Goal: Task Accomplishment & Management: Use online tool/utility

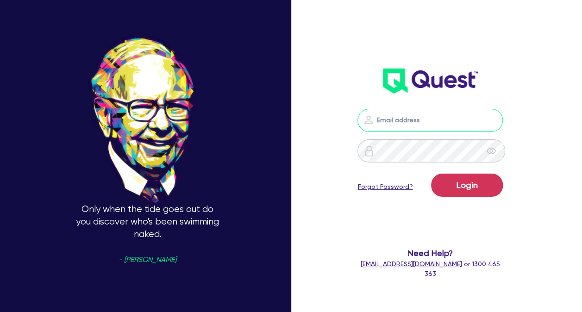
click at [459, 126] on input "email" at bounding box center [429, 120] width 145 height 23
type input "[PERSON_NAME][EMAIL_ADDRESS][DOMAIN_NAME]"
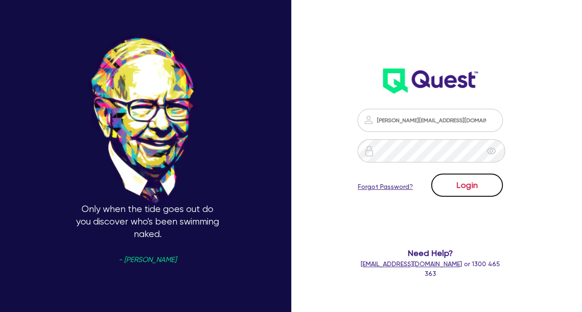
click at [465, 183] on button "Login" at bounding box center [467, 185] width 72 height 23
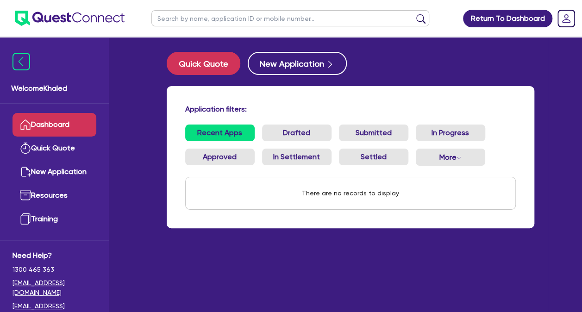
click at [197, 16] on input "text" at bounding box center [290, 18] width 278 height 16
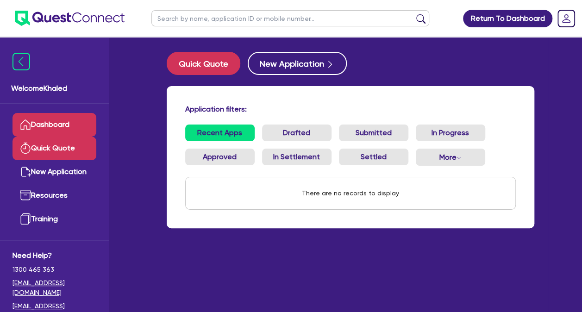
click at [49, 147] on link "Quick Quote" at bounding box center [54, 149] width 84 height 24
select select "Quest Finance - Own Book"
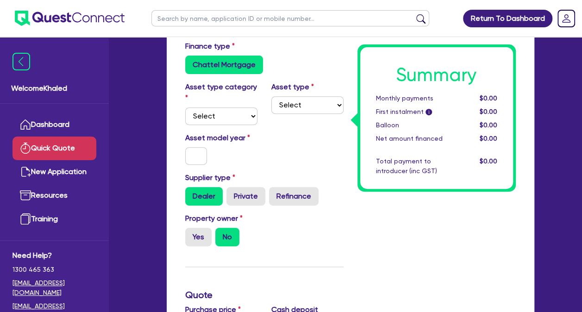
scroll to position [108, 0]
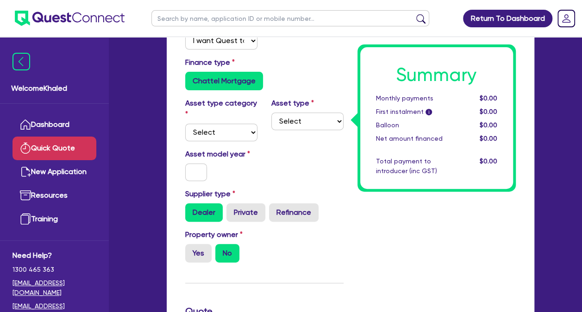
drag, startPoint x: 308, startPoint y: 257, endPoint x: 284, endPoint y: 221, distance: 43.1
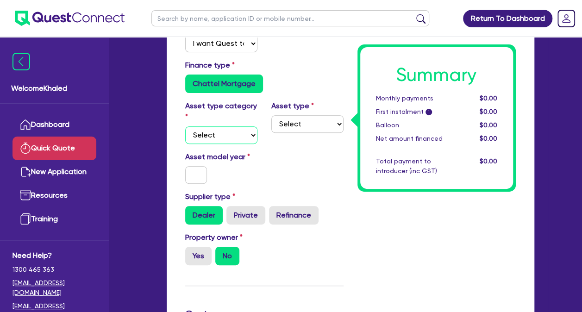
click at [244, 138] on select "Select Cars and light trucks Primary assets Secondary assets Tertiary assets" at bounding box center [221, 135] width 72 height 18
select select "PRIMARY_ASSETS"
click at [185, 126] on select "Select Cars and light trucks Primary assets Secondary assets Tertiary assets" at bounding box center [221, 135] width 72 height 18
click at [322, 127] on select "Select Heavy trucks over 4.5 tonne Trailers Bus and coaches Yellow goods and ex…" at bounding box center [307, 124] width 72 height 18
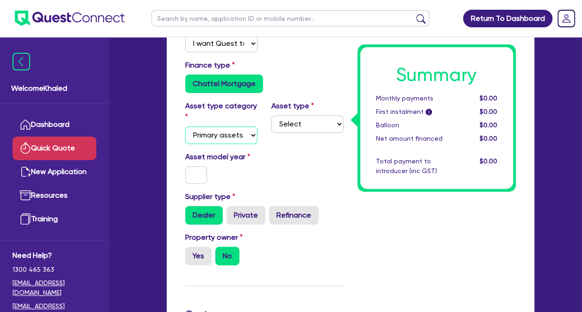
click at [244, 139] on select "Select Cars and light trucks Primary assets Secondary assets Tertiary assets" at bounding box center [221, 135] width 72 height 18
click at [185, 126] on select "Select Cars and light trucks Primary assets Secondary assets Tertiary assets" at bounding box center [221, 135] width 72 height 18
click at [310, 126] on select "Select Heavy trucks over 4.5 tonne Trailers Bus and coaches Yellow goods and ex…" at bounding box center [307, 124] width 72 height 18
select select "FARMING_AND_AGRICULTURE"
click at [271, 115] on select "Select Heavy trucks over 4.5 tonne Trailers Bus and coaches Yellow goods and ex…" at bounding box center [307, 124] width 72 height 18
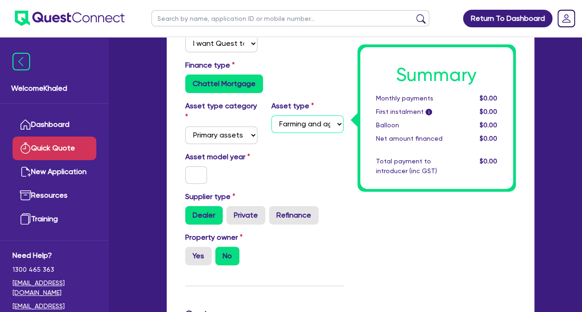
scroll to position [0, 0]
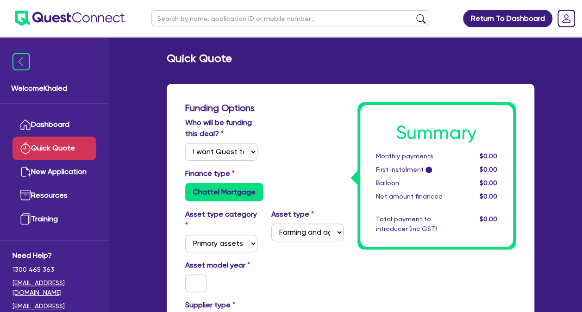
click at [18, 18] on img at bounding box center [70, 18] width 110 height 15
